Goal: Task Accomplishment & Management: Complete application form

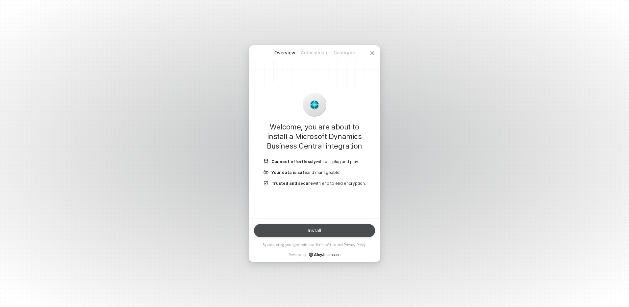
click at [293, 230] on button "Install" at bounding box center [314, 230] width 121 height 13
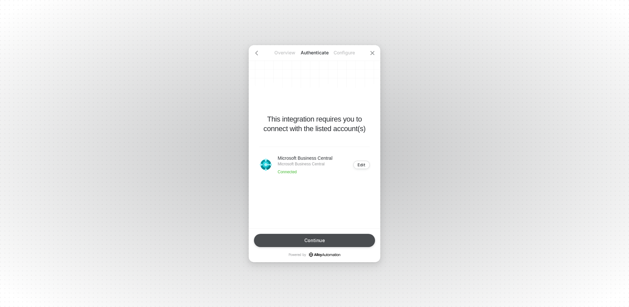
click at [303, 236] on button "Continue" at bounding box center [314, 240] width 121 height 13
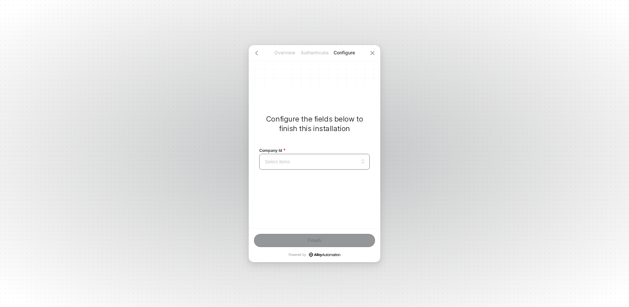
click at [282, 161] on input "search" at bounding box center [314, 161] width 103 height 15
type input "DISMAX-PRD"
click at [282, 161] on input "search" at bounding box center [314, 161] width 103 height 15
type input "d"
type input "DISMAX-PRD"
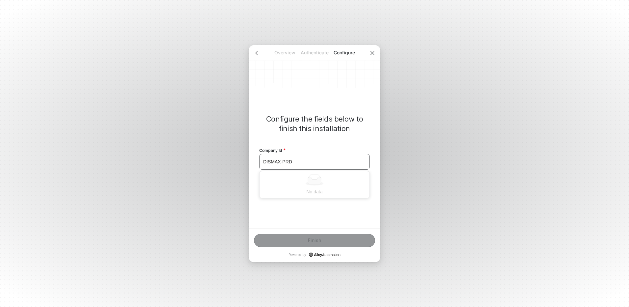
click at [295, 183] on div at bounding box center [314, 180] width 105 height 12
click at [308, 163] on input "DISMAX-PRD" at bounding box center [314, 161] width 103 height 15
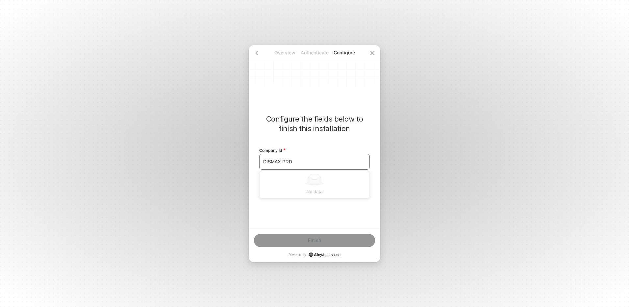
click at [308, 163] on input "DISMAX-PRD" at bounding box center [314, 161] width 103 height 15
click at [308, 163] on input "search" at bounding box center [314, 161] width 103 height 15
click at [257, 196] on div "Configure the fields below to finish this installation Company Id Select items …" at bounding box center [315, 136] width 132 height 183
click at [266, 207] on div "Configure the fields below to finish this installation Company Id Select items …" at bounding box center [315, 136] width 132 height 183
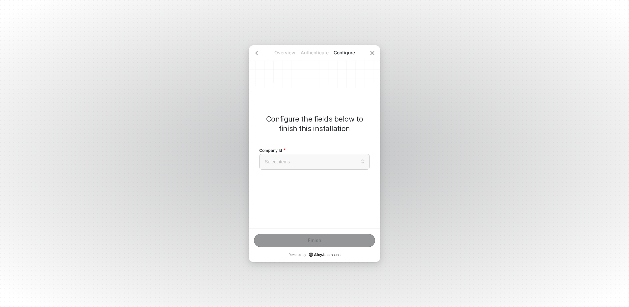
click at [267, 207] on div "Configure the fields below to finish this installation Company Id Select items …" at bounding box center [315, 136] width 132 height 183
click at [360, 162] on input "search" at bounding box center [314, 161] width 103 height 15
click at [278, 212] on div "Configure the fields below to finish this installation Company Id Select items …" at bounding box center [315, 136] width 132 height 183
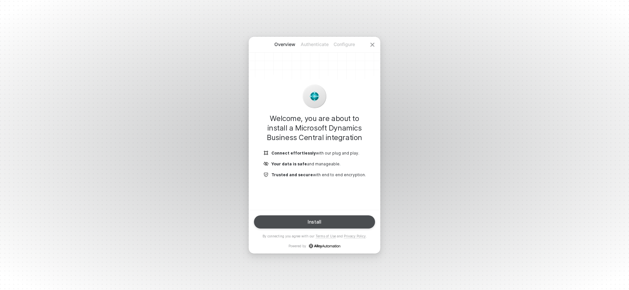
click at [294, 220] on button "Install" at bounding box center [314, 221] width 121 height 13
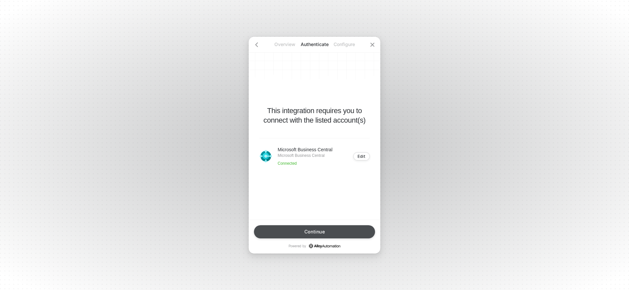
click at [312, 234] on div "Continue" at bounding box center [314, 231] width 21 height 5
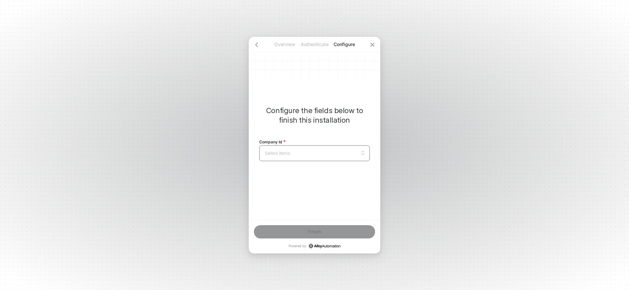
click at [294, 155] on input "search" at bounding box center [314, 153] width 103 height 15
paste input "https://app.runalloy.com/embedded-install?integrationId=68d6f96e10a714403960ab5…"
type input "https://app.runalloy.com/embedded-install?integrationId=68d6f96e10a714403960ab5…"
paste input "ffca3299-be8f-ed11-9989-022483744a"
type input "ffca3299-be8f-ed11-9989-022483744a"
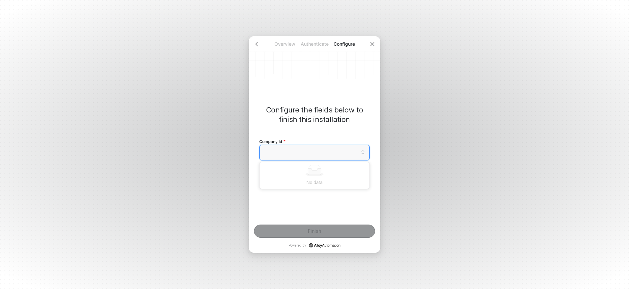
click at [312, 204] on div "Configure the fields below to finish this installation Company Id Select items …" at bounding box center [315, 127] width 132 height 183
click at [318, 154] on input "search" at bounding box center [314, 152] width 103 height 15
paste input "ffca3299-be8f-ed11-9989-022483744a"
type input "ffca3299-be8f-ed11-9989-022483744a"
paste input "ffca3299-be8f-ed11-9989-022483744a"
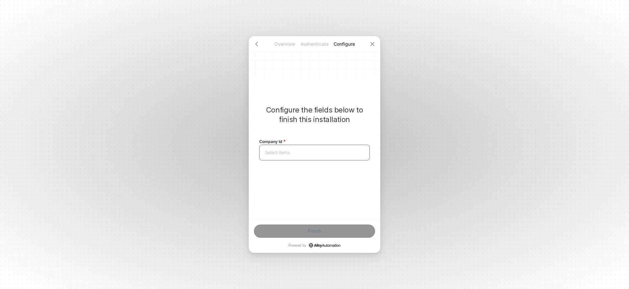
type input "ffca3299-be8f-ed11-9989-022483744a"
click at [318, 154] on input "search" at bounding box center [314, 152] width 103 height 15
click at [319, 128] on div "Company Id Select items No data" at bounding box center [314, 144] width 111 height 41
click at [332, 152] on input "search" at bounding box center [314, 152] width 103 height 15
paste input "ffca3299-be8f-ed11-9989-022483744a"
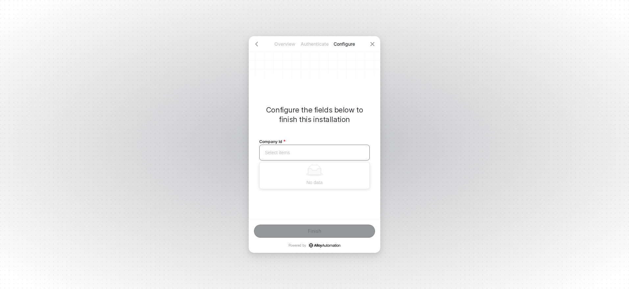
type input "ffca3299-be8f-ed11-9989-022483744a"
click at [332, 152] on input "search" at bounding box center [314, 152] width 103 height 15
paste input "ffca3299-be8f-ed11-9989-022483744a"
type input "ffca3299-be8f-ed11-9989-022483744a"
paste input "ffca3299-be8f-ed11-9989-022483744a"
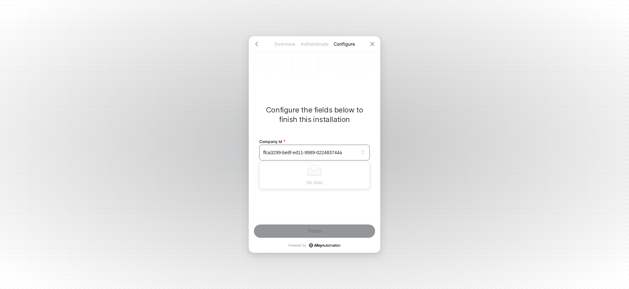
type input "ffca3299-be8f-ed11-9989-022483744a"
click at [324, 210] on div "Configure the fields below to finish this installation Company Id Select items …" at bounding box center [315, 127] width 132 height 183
click at [330, 156] on input "search" at bounding box center [314, 152] width 103 height 15
paste input "ffca3299-be8f-ed11-9989-022483744a"
type input "ffca3299-be8f-ed11-9989-022483744a"
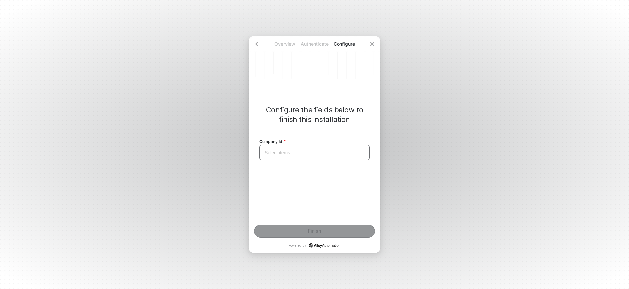
click at [330, 156] on input "search" at bounding box center [314, 152] width 103 height 15
click at [258, 41] on div at bounding box center [257, 44] width 16 height 16
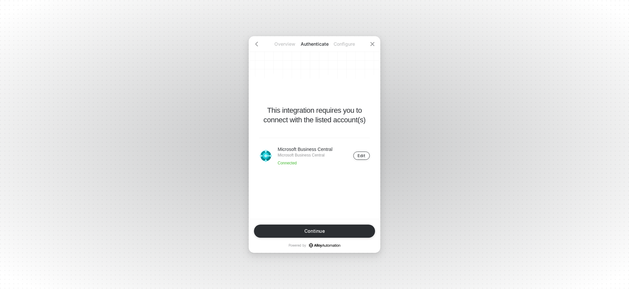
click at [364, 158] on div "Edit" at bounding box center [362, 155] width 8 height 5
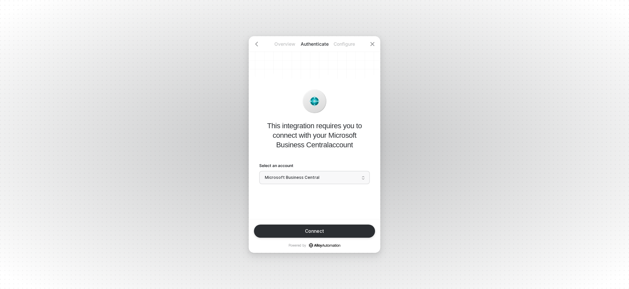
click at [335, 175] on span "Microsoft Business Central" at bounding box center [314, 178] width 99 height 10
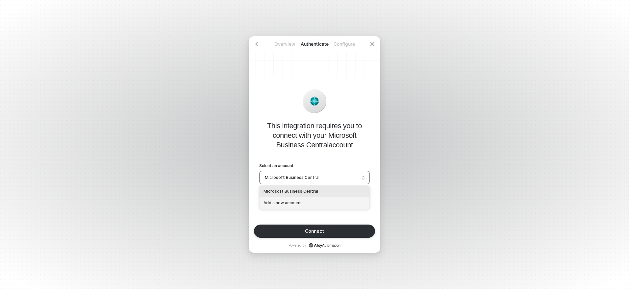
click at [300, 202] on div "Add a new account" at bounding box center [314, 203] width 102 height 6
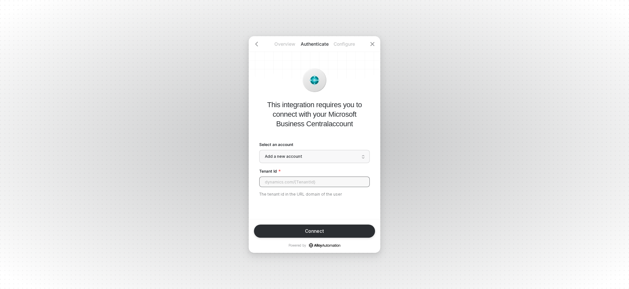
click at [287, 183] on input "Tenant Id" at bounding box center [314, 182] width 111 height 11
click at [292, 183] on input "Tenant Id" at bounding box center [314, 182] width 111 height 11
paste input "https://businesscentral.dynamics.com/9f067dfa-b15f-45bd-b49e-4c147e50a4ed"
type input "https://businesscentral.dynamics.com/9f067dfa-b15f-45bd-b49e-4c147e50a4ed"
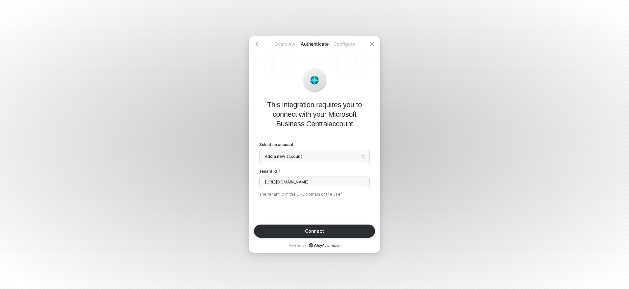
click at [288, 227] on button "Connect" at bounding box center [314, 231] width 121 height 13
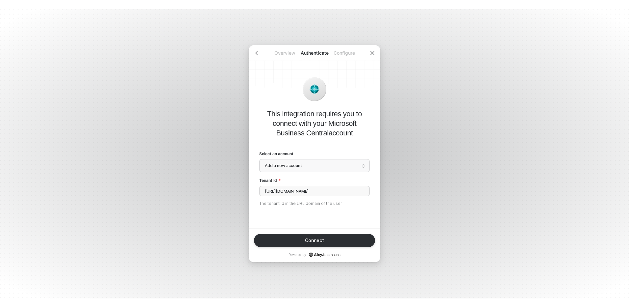
scroll to position [0, 0]
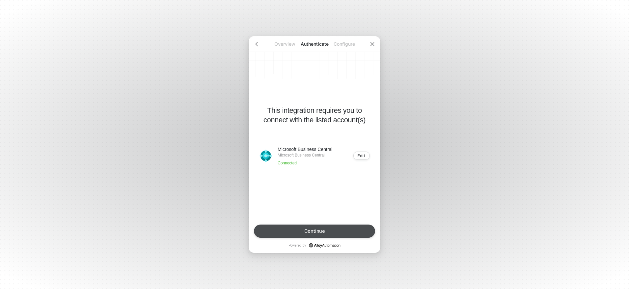
click at [307, 229] on div "Continue" at bounding box center [314, 231] width 21 height 5
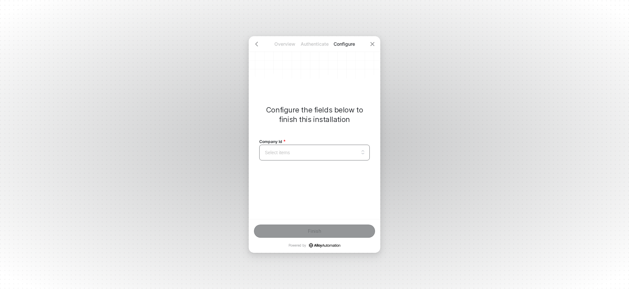
click at [281, 152] on input "search" at bounding box center [314, 152] width 103 height 15
paste input "ffca3299-be8f-ed11-9989-022483744a"
type input "ffca3299-be8f-ed11-9989-022483744a"
click at [291, 150] on input "search" at bounding box center [314, 152] width 103 height 15
paste input "ffca3299-be8f-ed11-9989-022483744a"
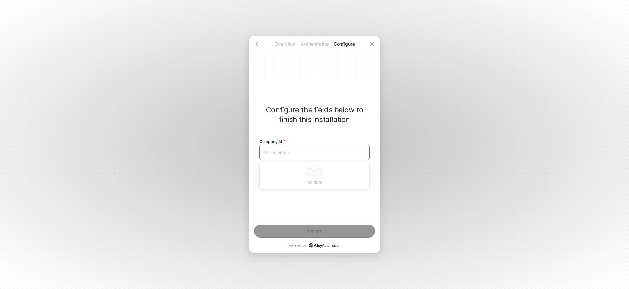
type input "ffca3299-be8f-ed11-9989-022483744a"
